Goal: Navigation & Orientation: Understand site structure

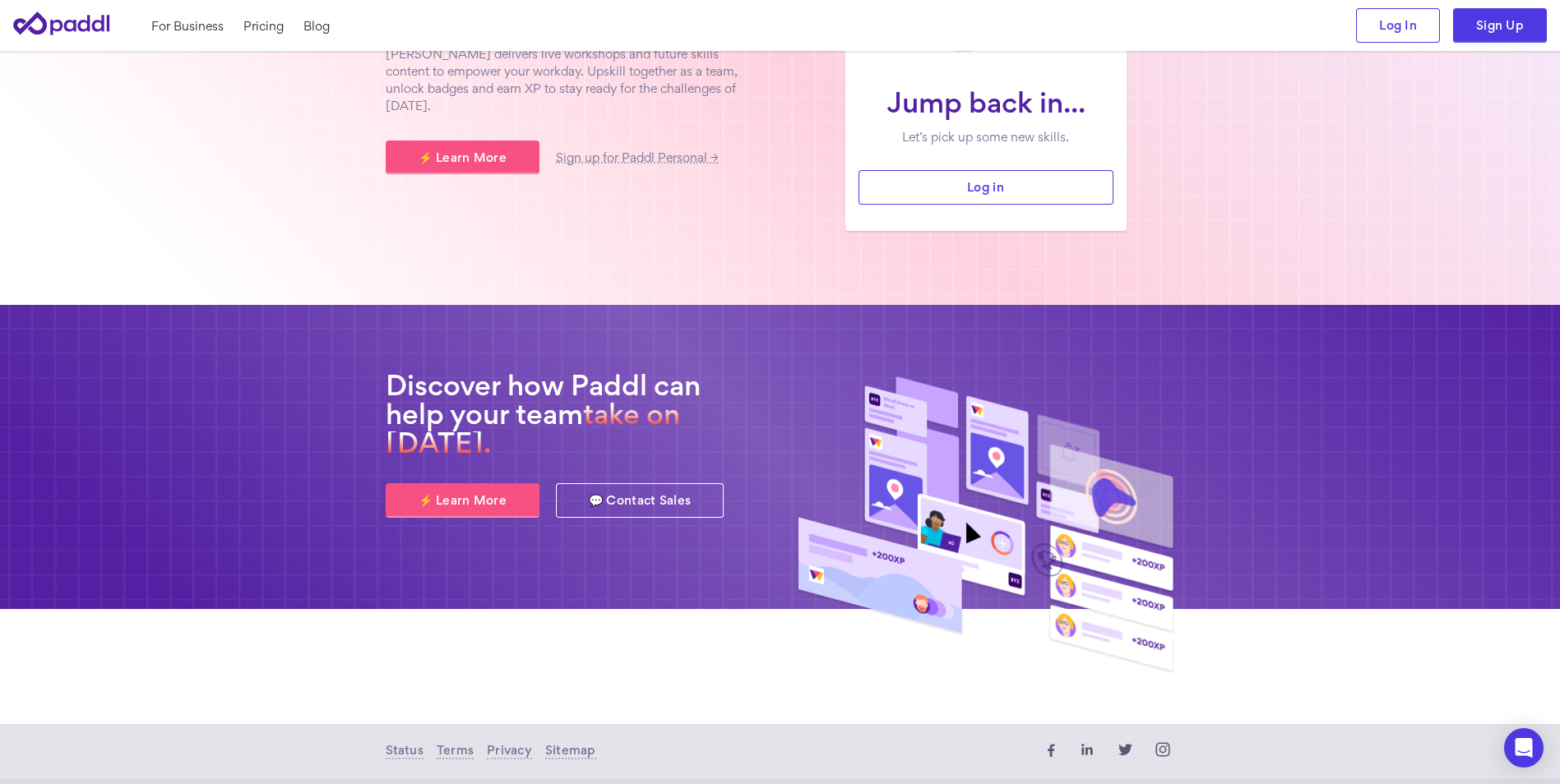
scroll to position [277, 0]
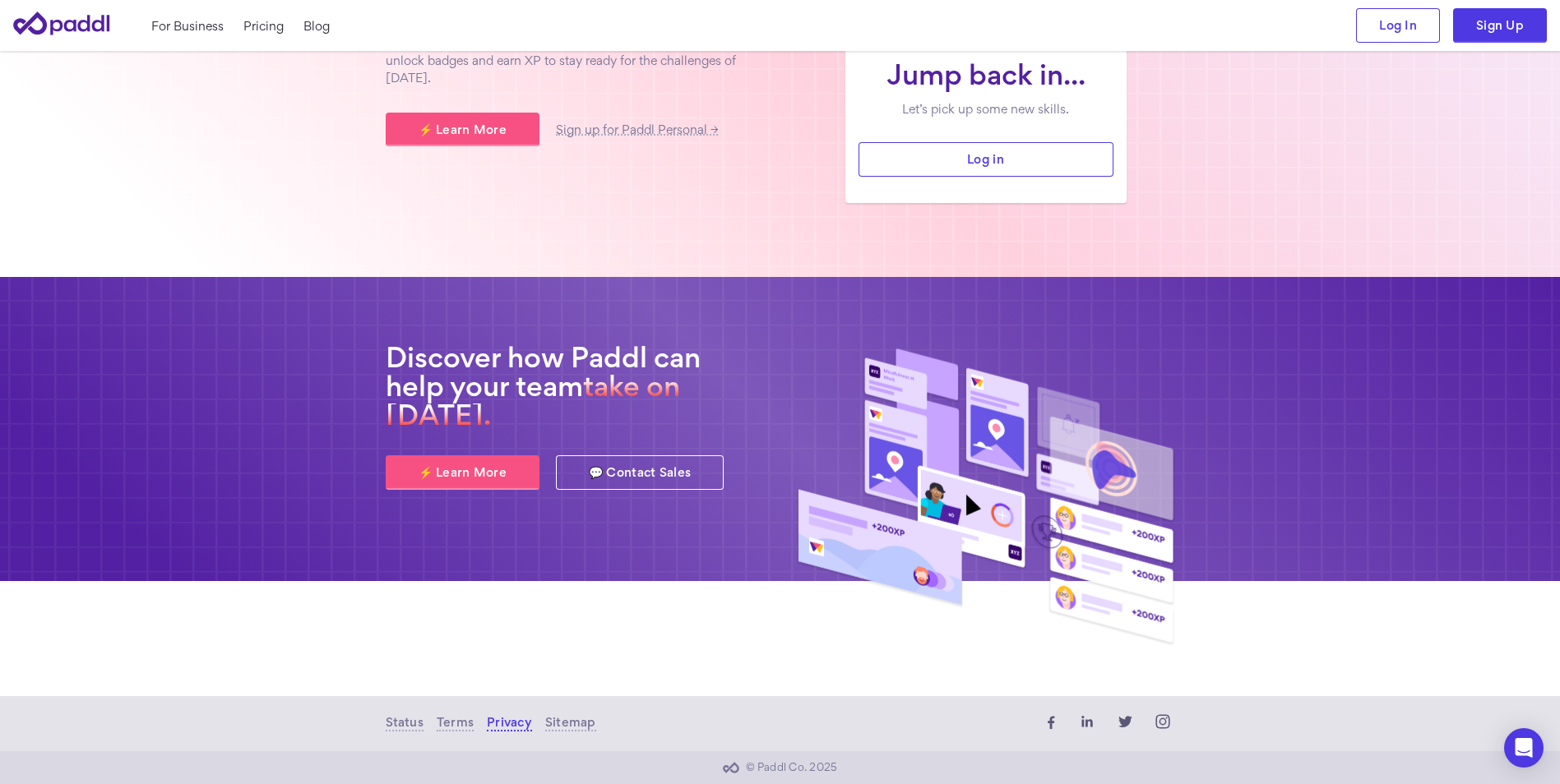
click at [510, 730] on link "Privacy" at bounding box center [509, 723] width 46 height 17
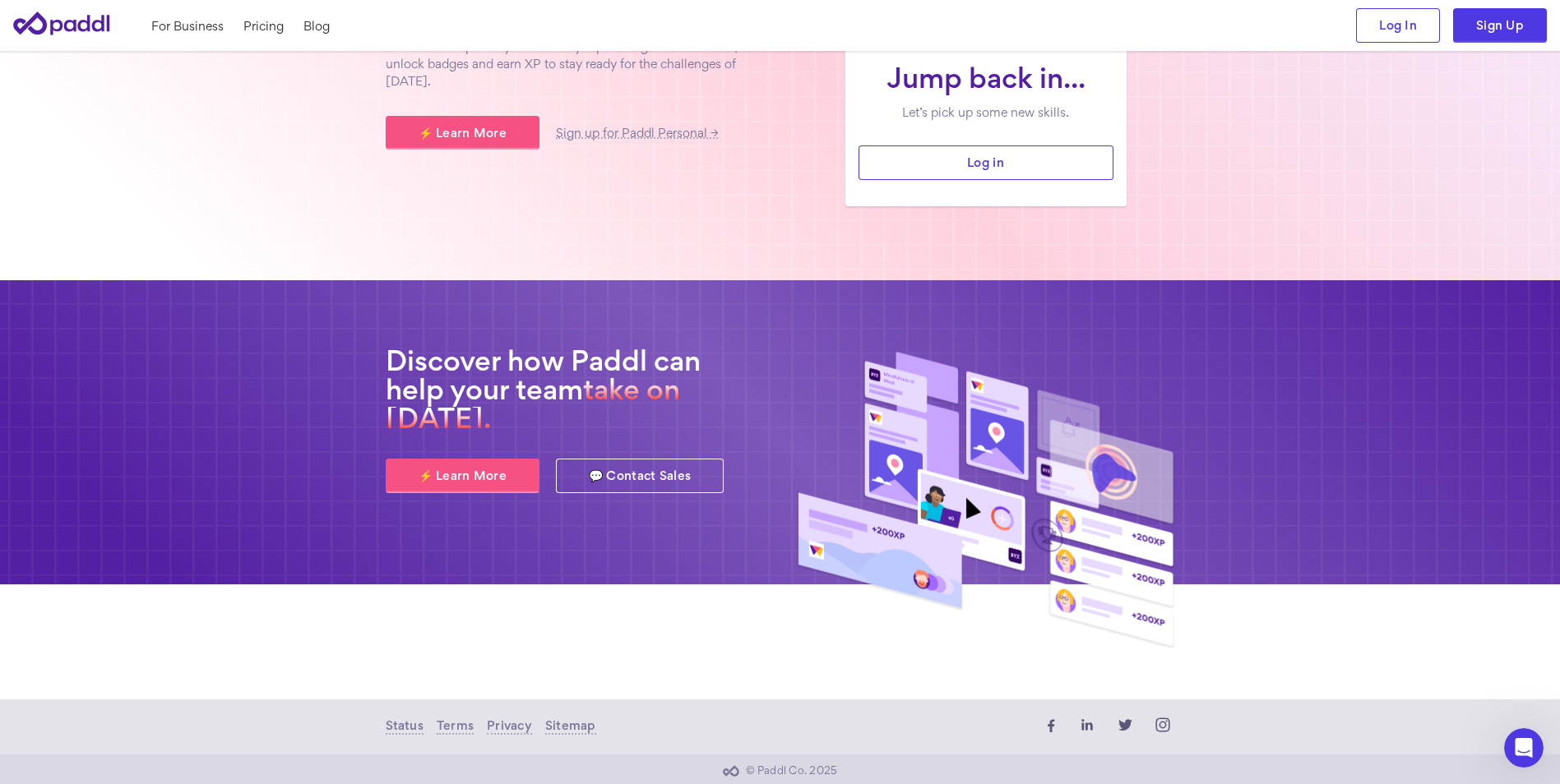
scroll to position [277, 0]
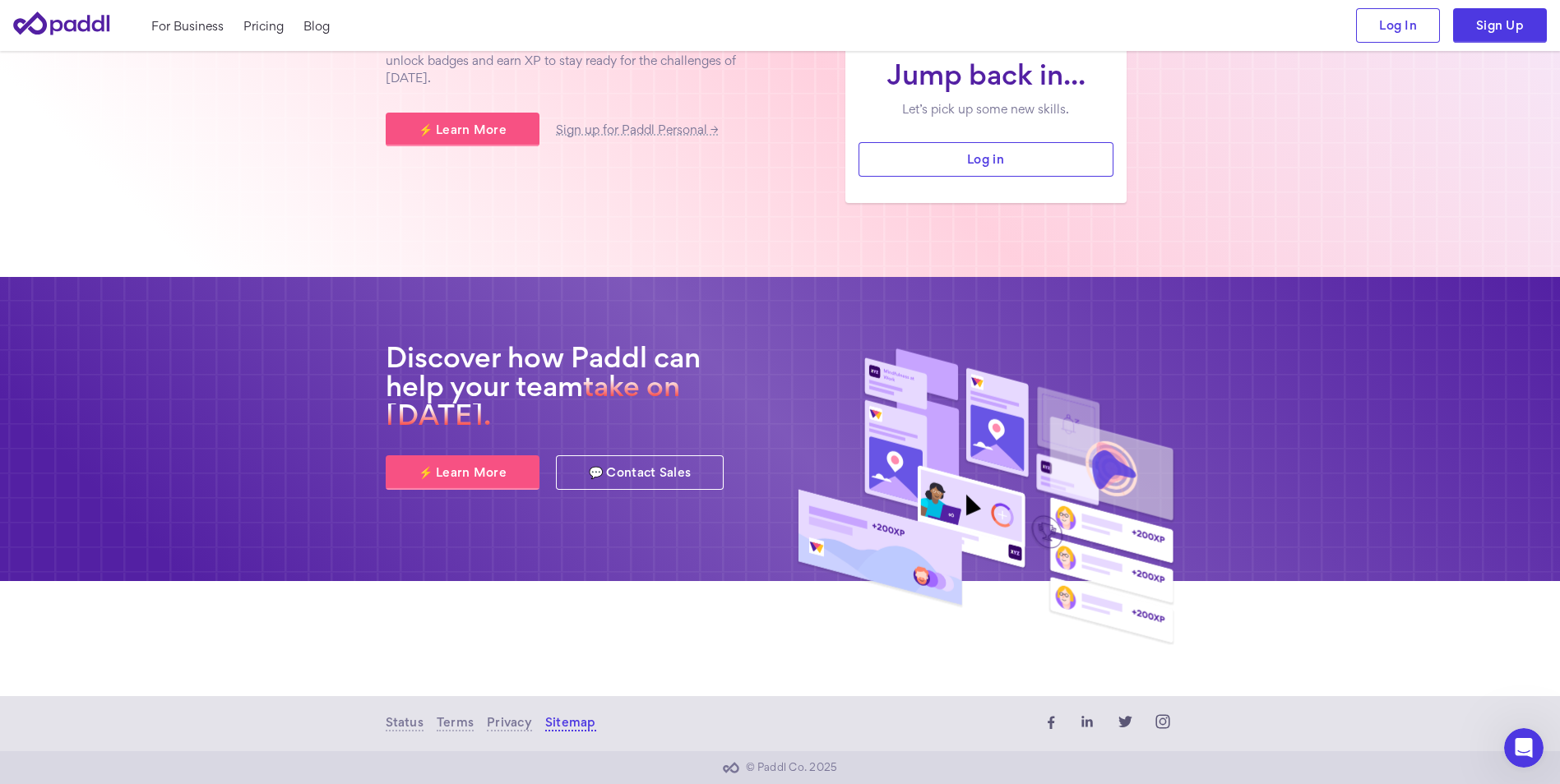
click at [567, 718] on link "Sitemap" at bounding box center [570, 723] width 51 height 17
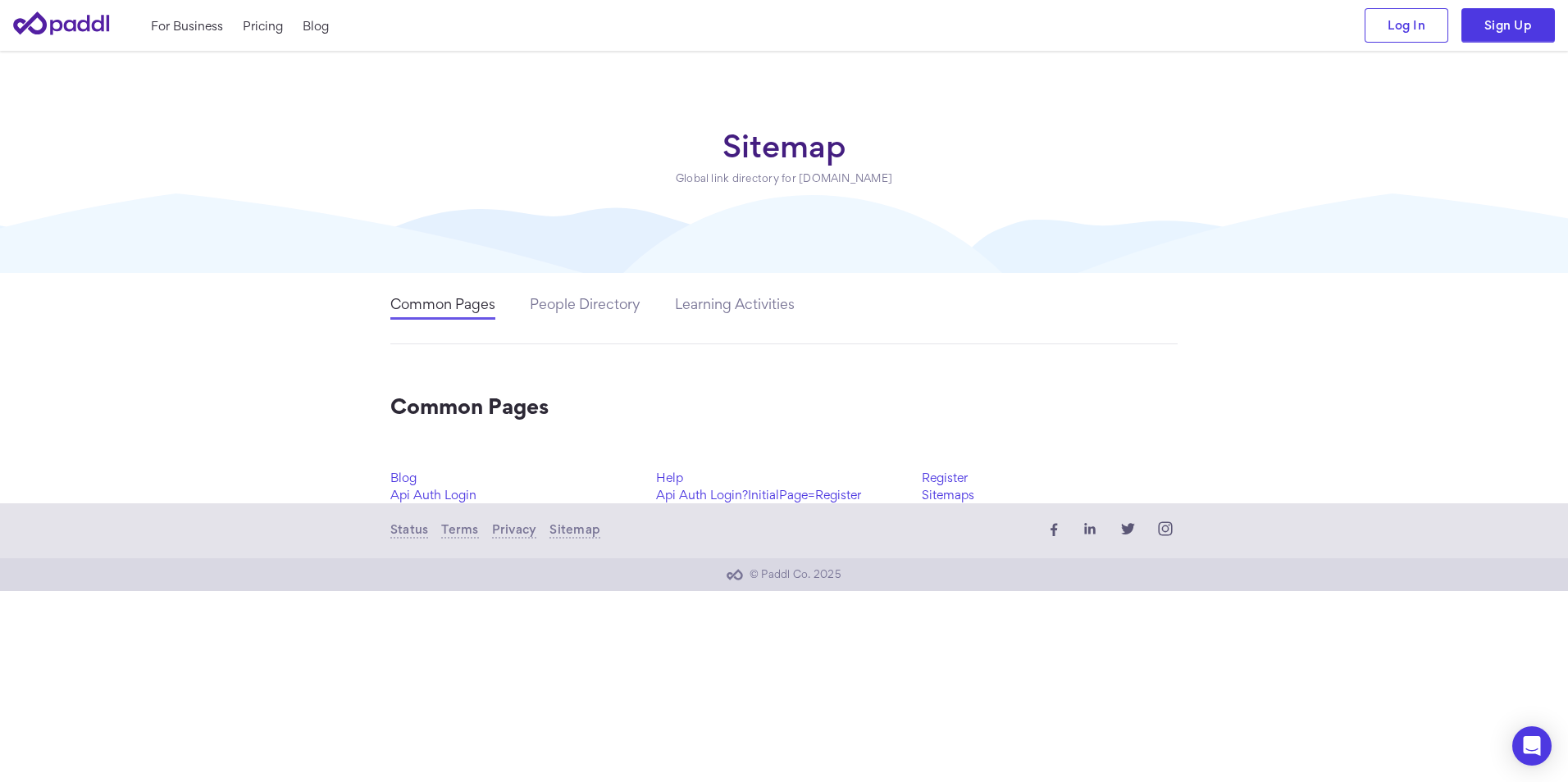
click at [581, 308] on link "People Directory" at bounding box center [584, 308] width 111 height 21
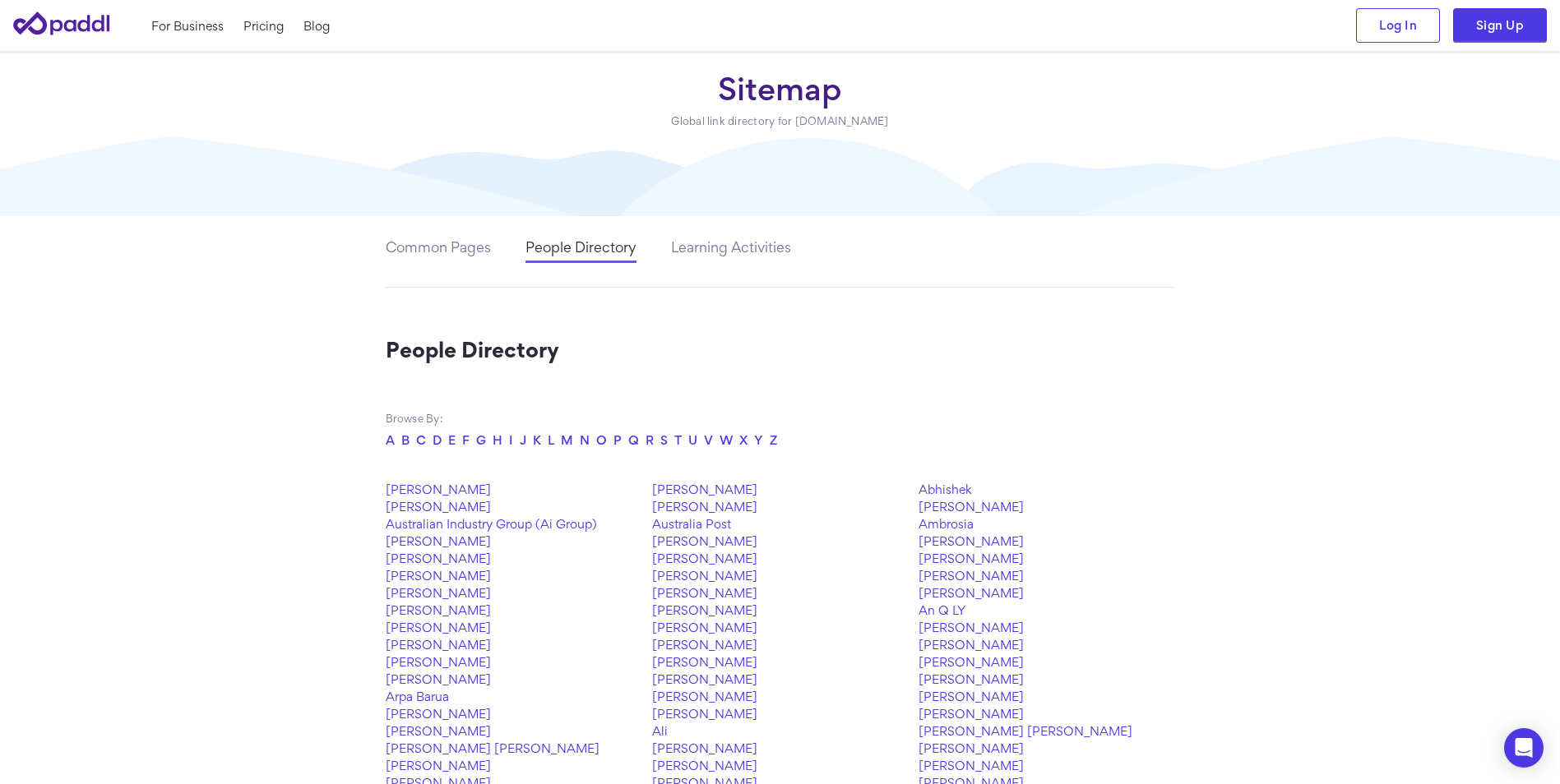
scroll to position [82, 0]
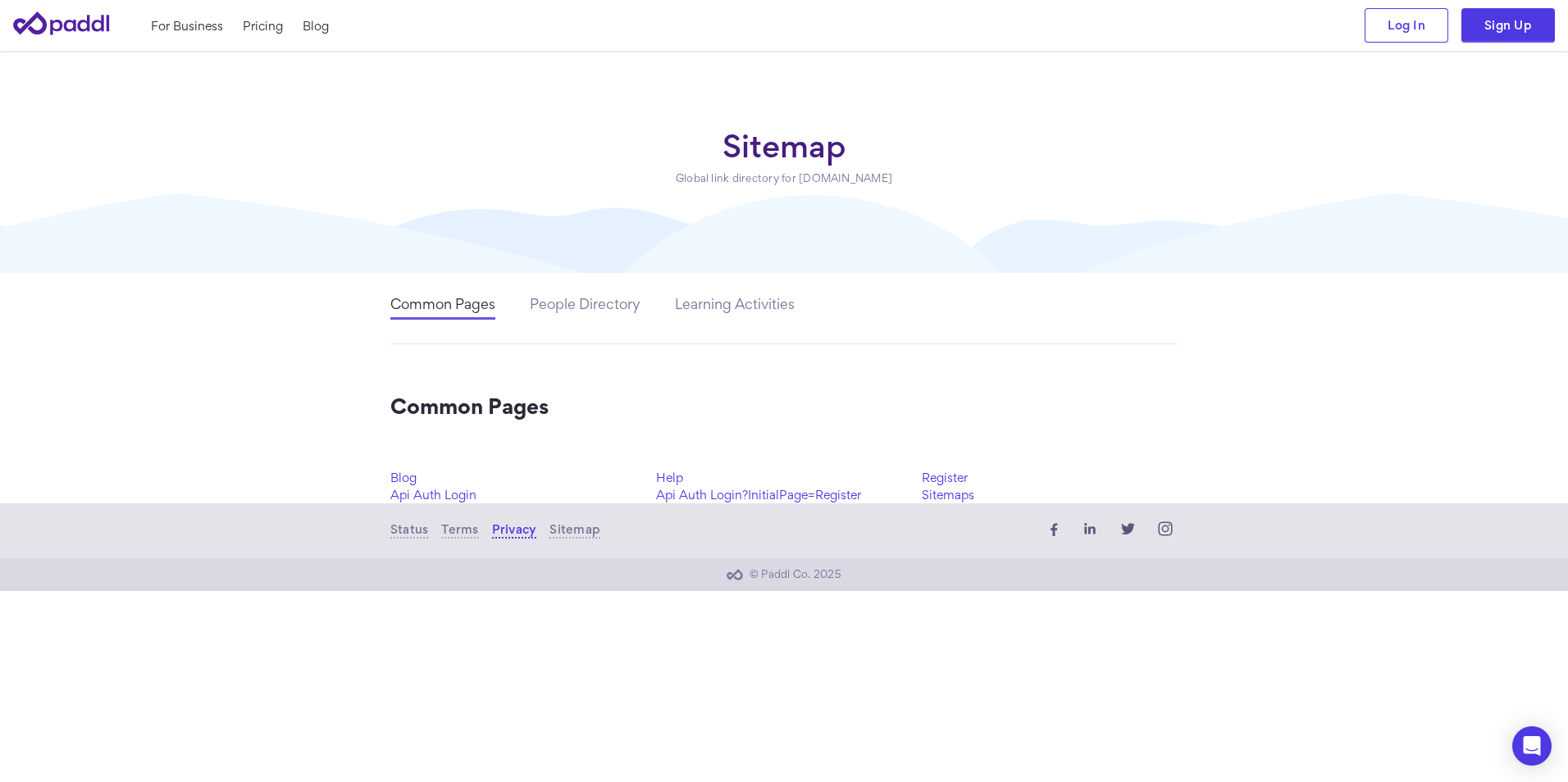
click at [501, 526] on link "Privacy" at bounding box center [515, 530] width 46 height 17
